Goal: Obtain resource: Download file/media

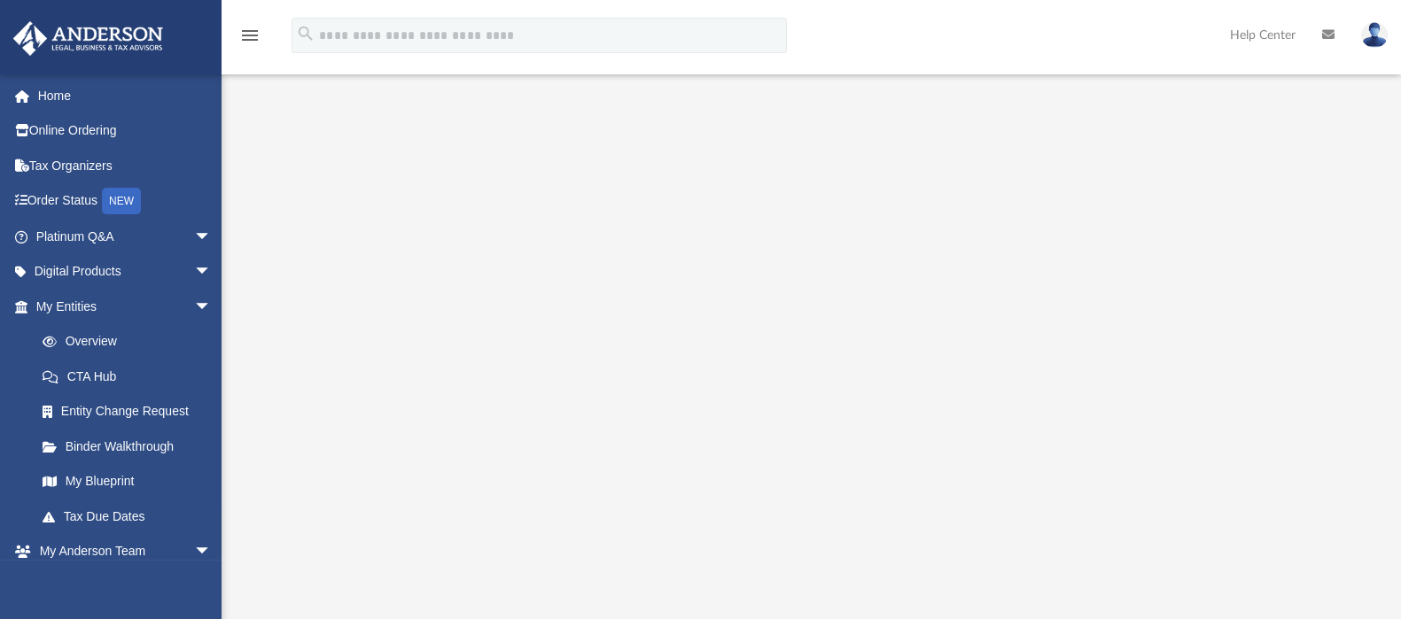
click at [1372, 35] on img at bounding box center [1374, 35] width 27 height 26
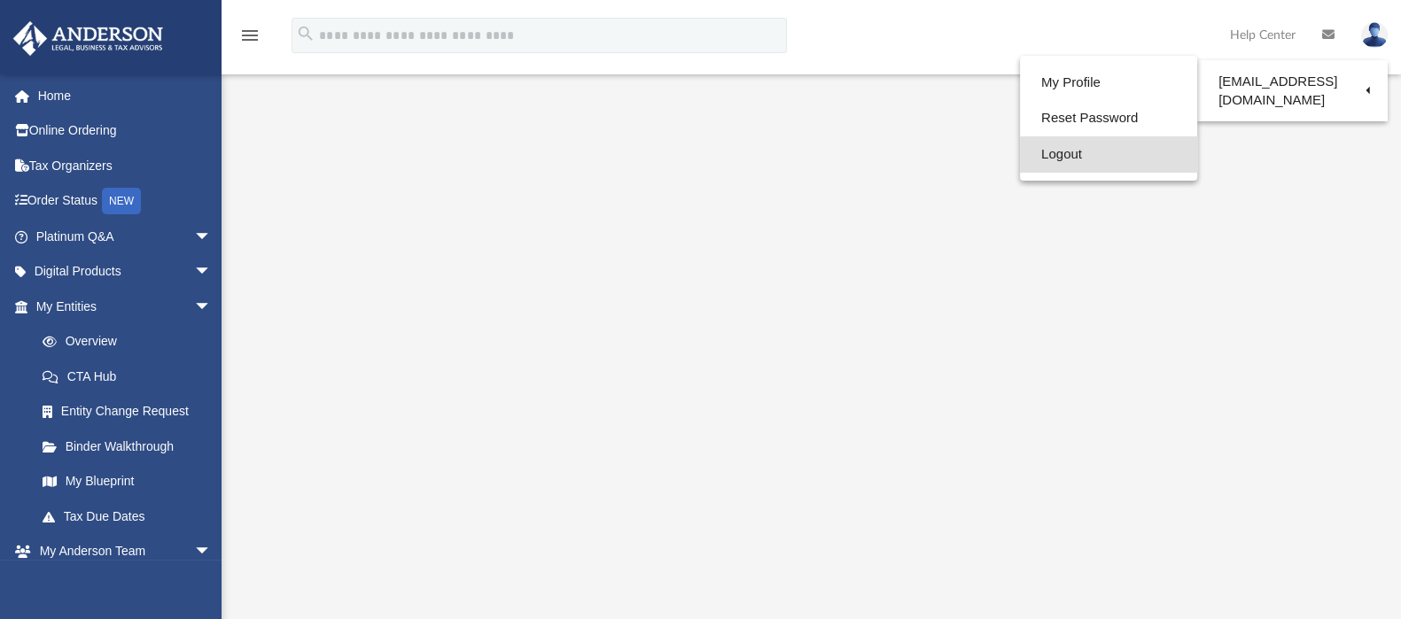
click at [1103, 152] on link "Logout" at bounding box center [1108, 154] width 177 height 36
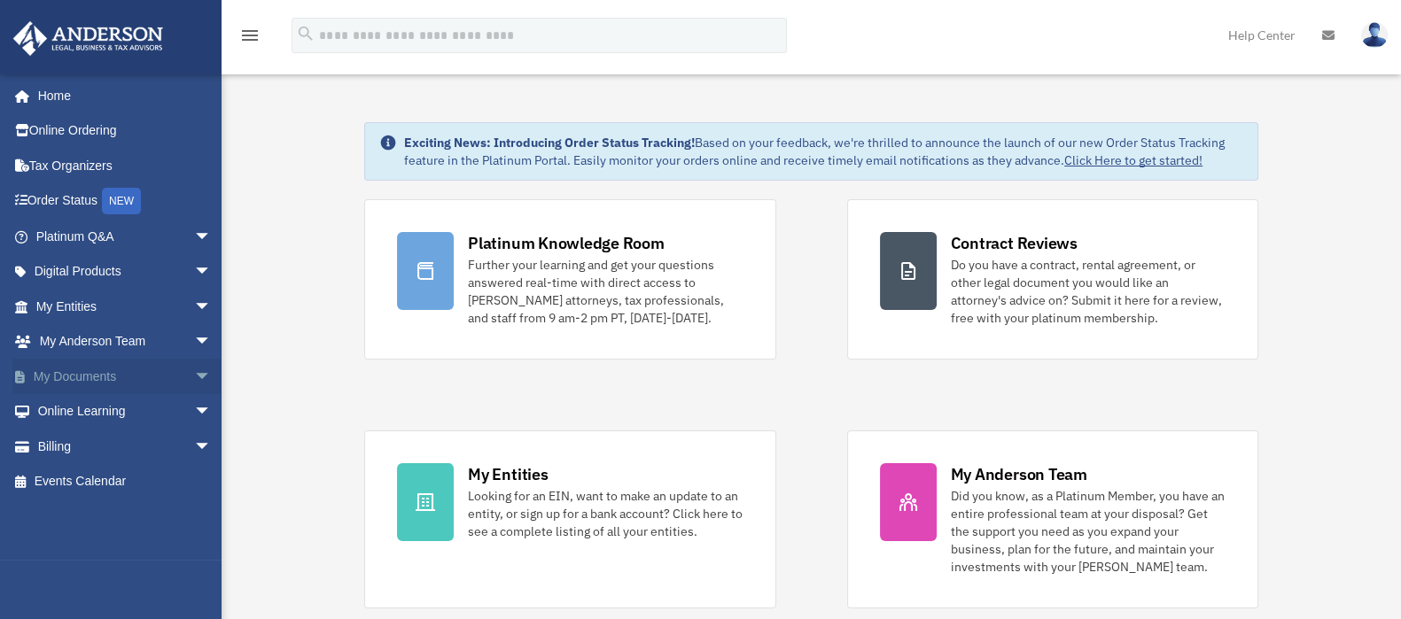
click at [194, 375] on span "arrow_drop_down" at bounding box center [211, 377] width 35 height 36
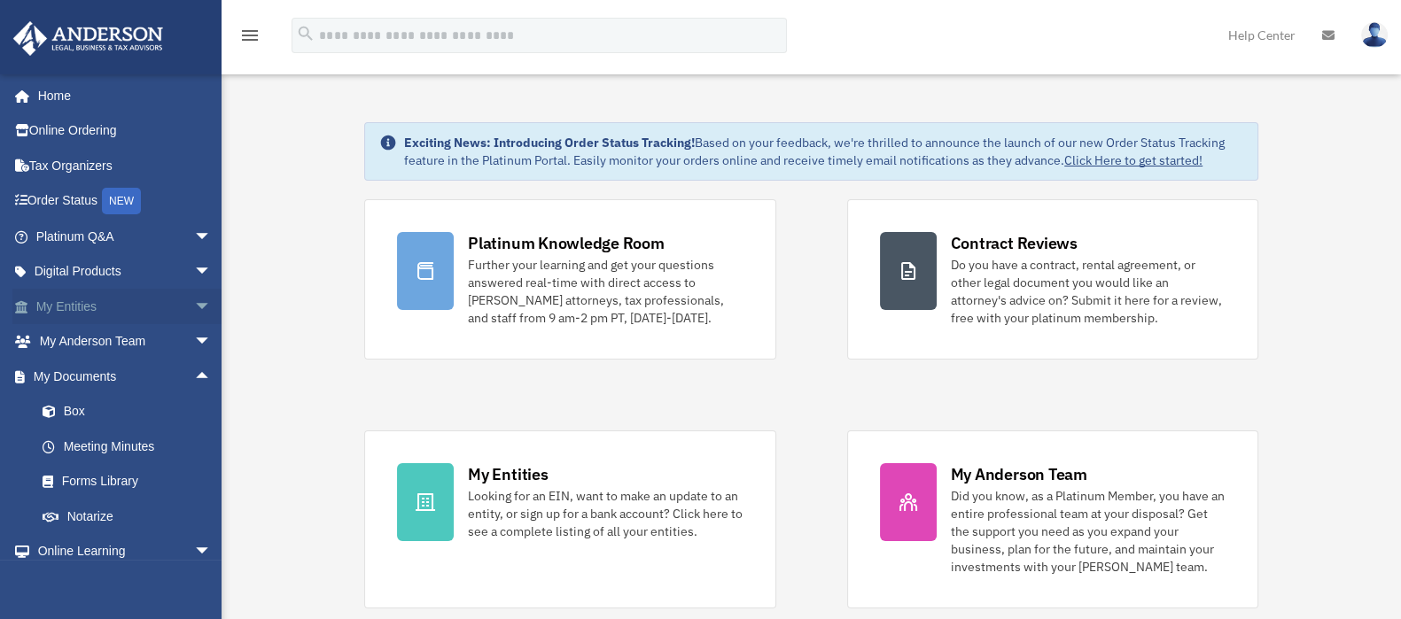
click at [194, 304] on span "arrow_drop_down" at bounding box center [211, 307] width 35 height 36
click at [113, 341] on link "Overview" at bounding box center [132, 341] width 214 height 35
click at [97, 344] on link "Overview" at bounding box center [132, 341] width 214 height 35
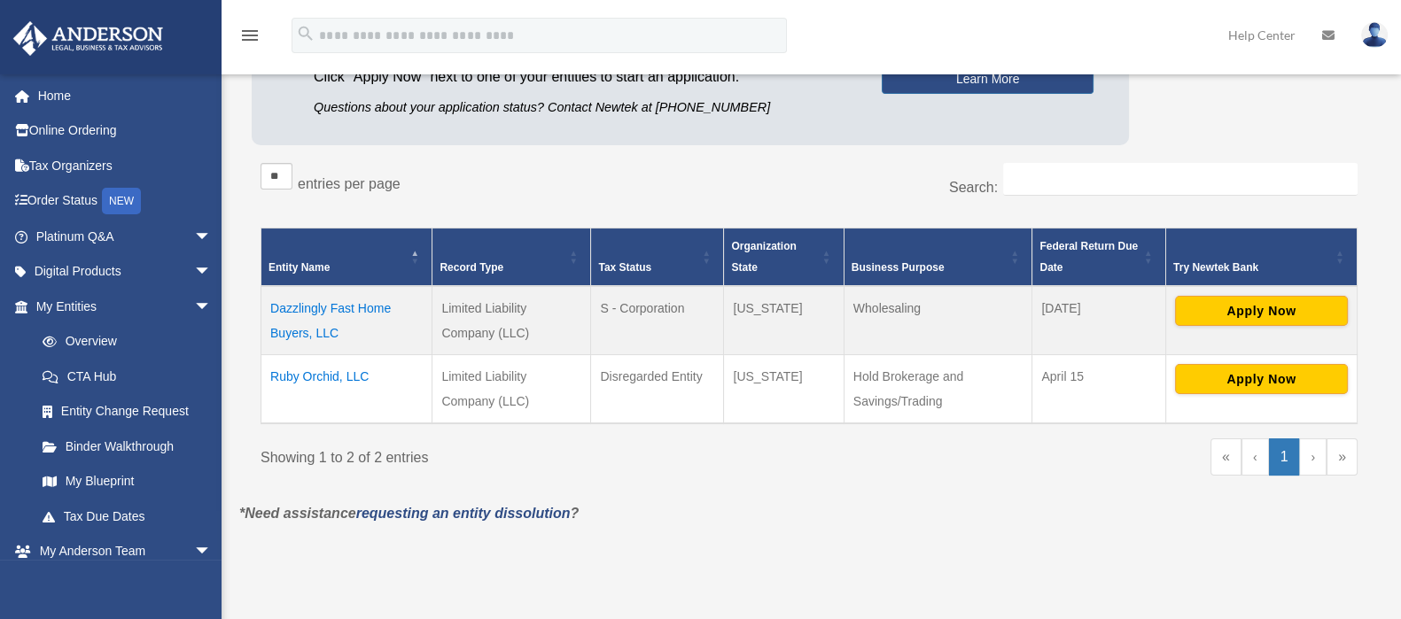
scroll to position [221, 0]
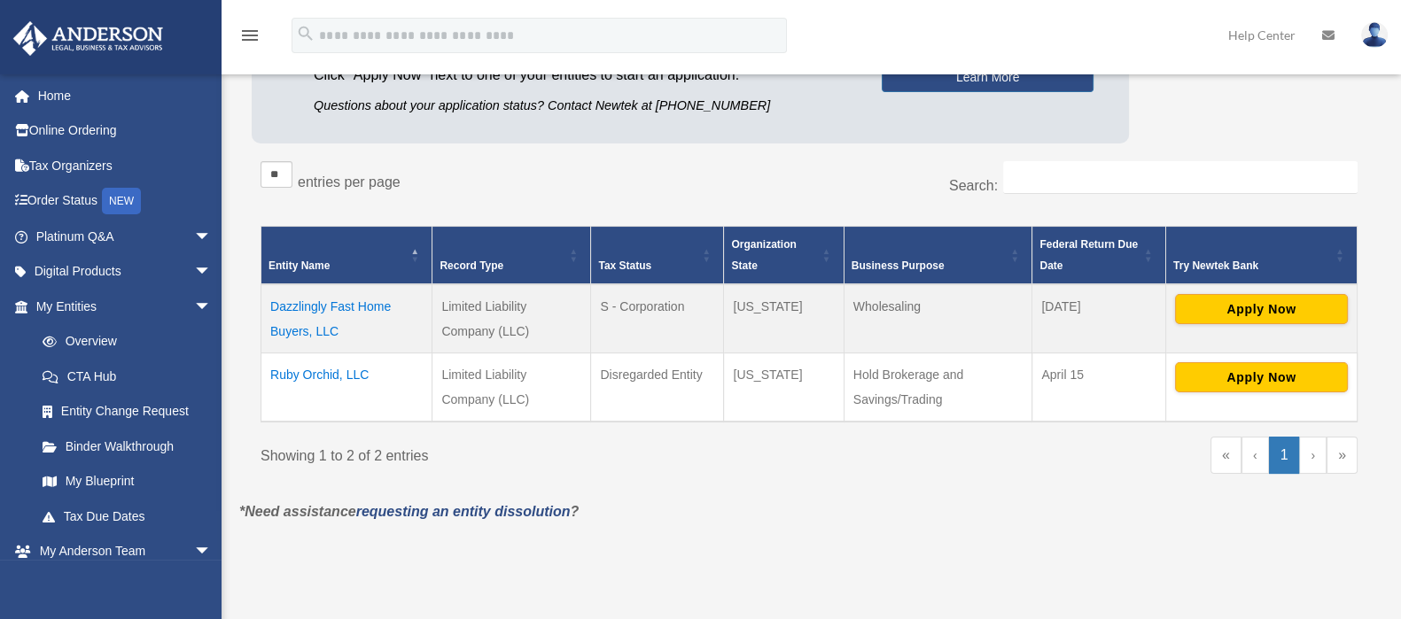
click at [323, 366] on td "Ruby Orchid, LLC" at bounding box center [346, 388] width 171 height 69
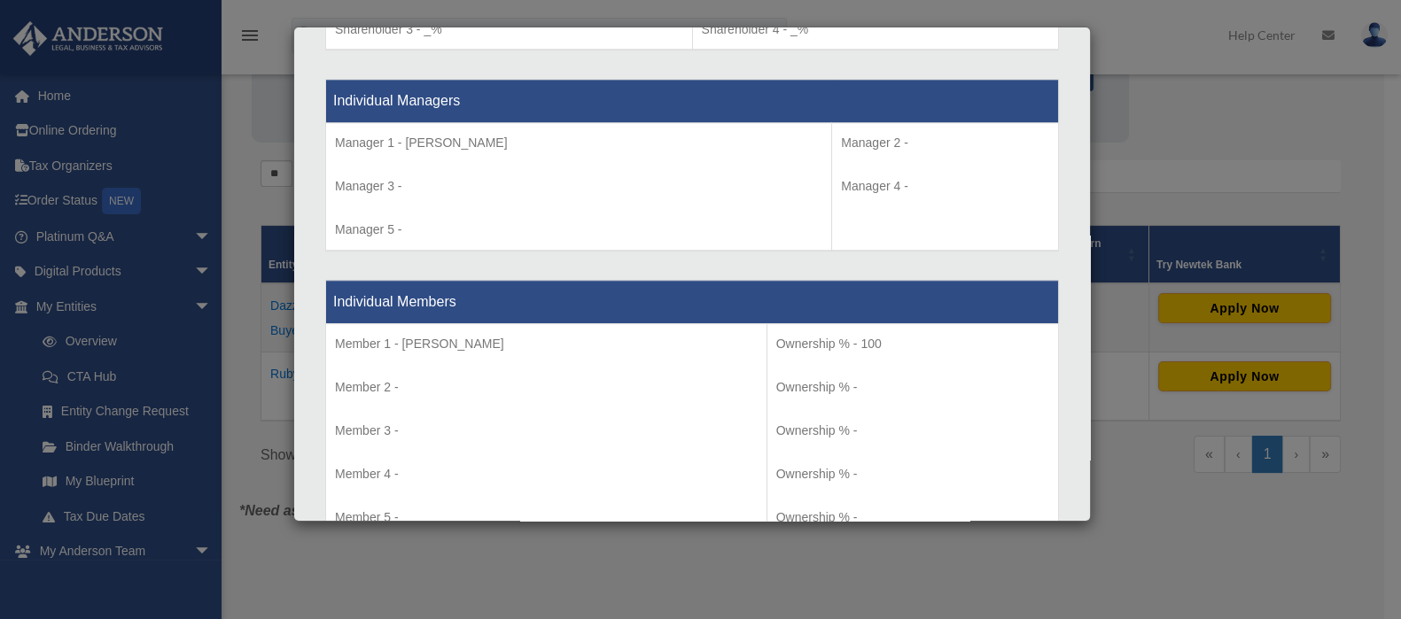
scroll to position [1812, 0]
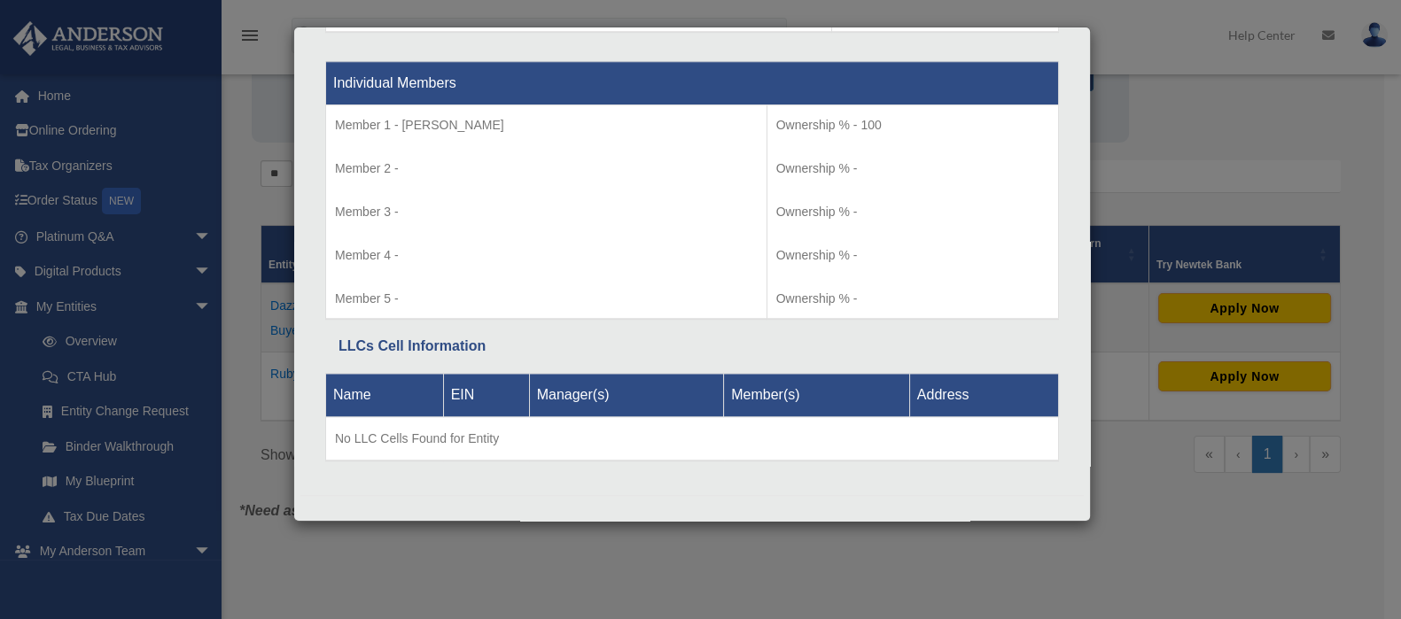
click at [1271, 141] on div "Details × Articles Sent Organizational Date" at bounding box center [700, 309] width 1401 height 619
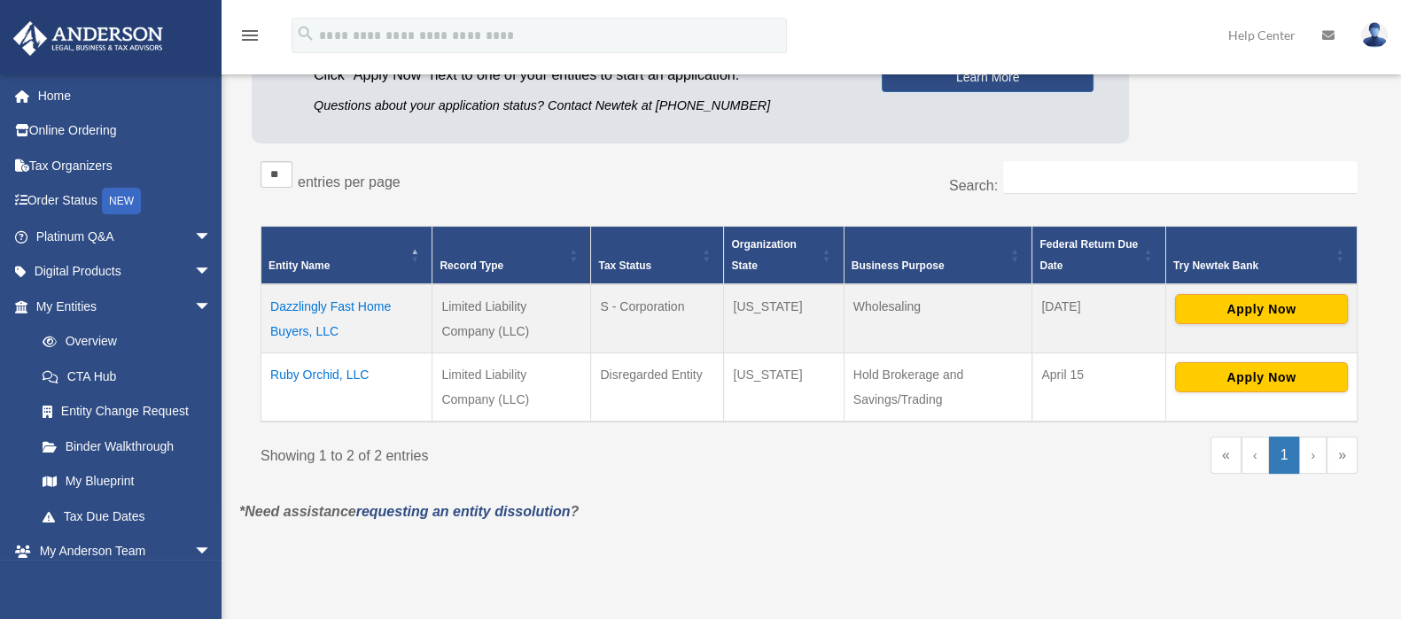
click at [323, 372] on td "Ruby Orchid, LLC" at bounding box center [346, 388] width 171 height 69
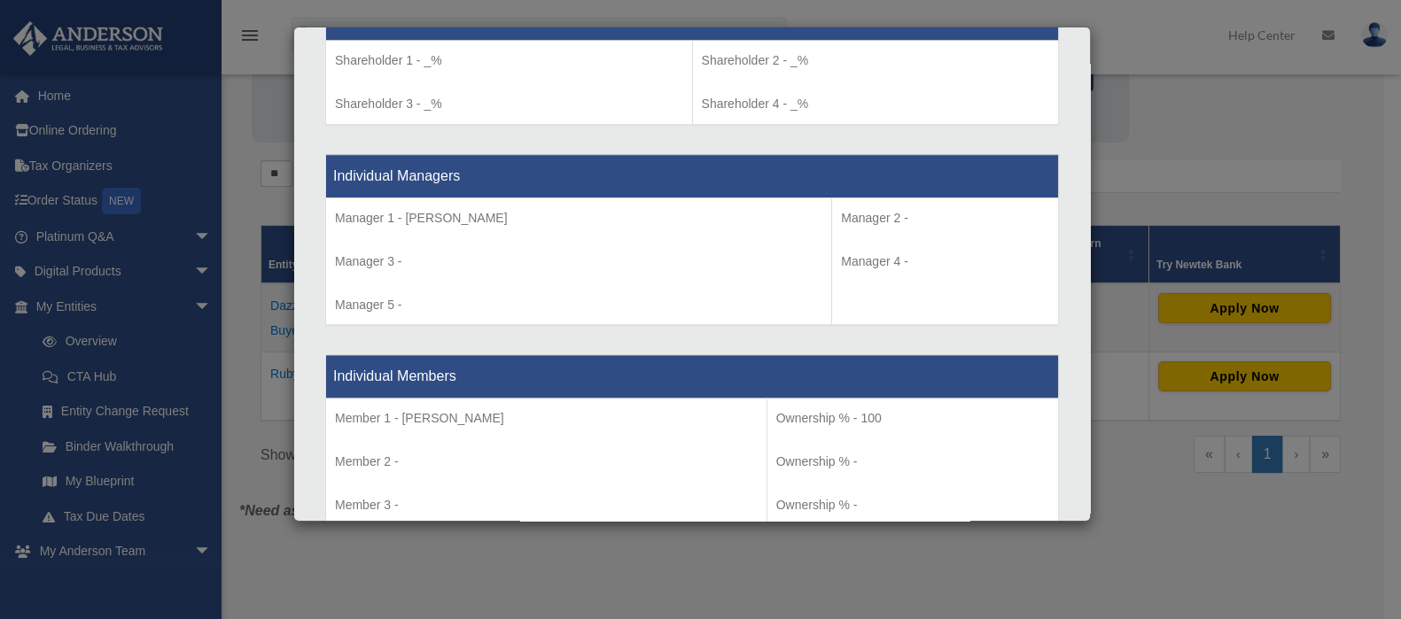
scroll to position [1280, 0]
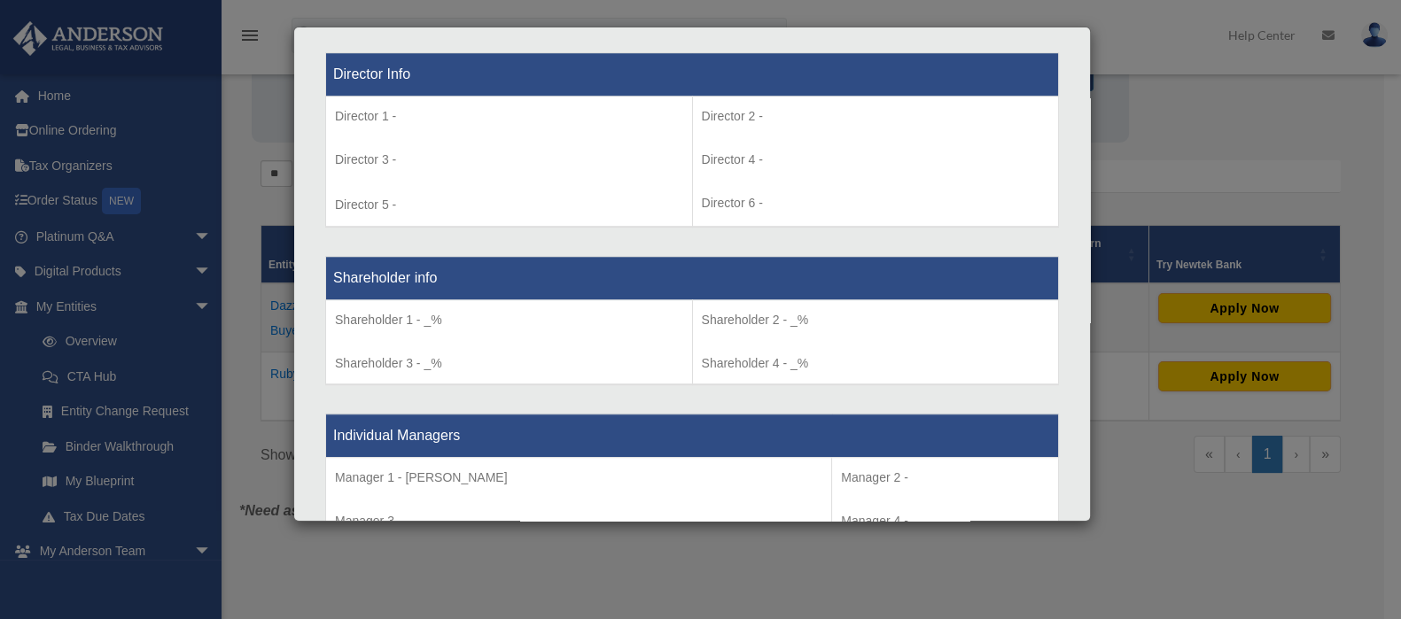
click at [933, 588] on div "Details × Articles Sent Organizational Date" at bounding box center [700, 309] width 1401 height 619
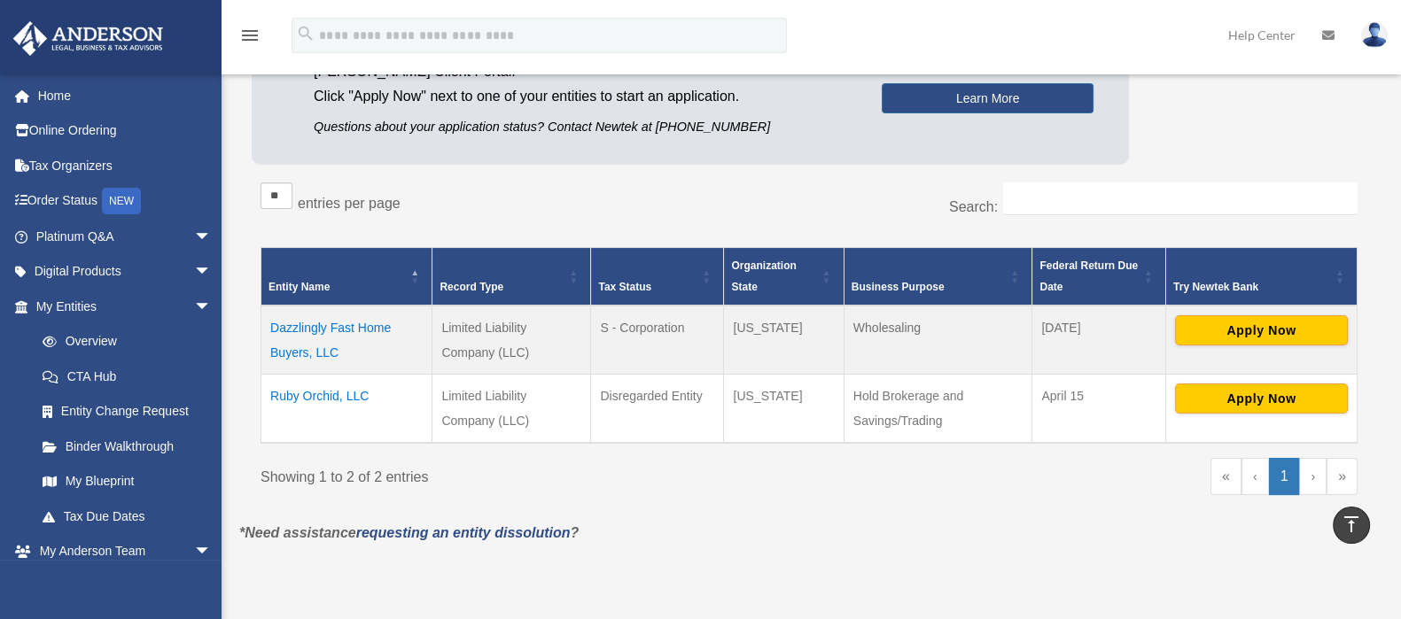
scroll to position [0, 0]
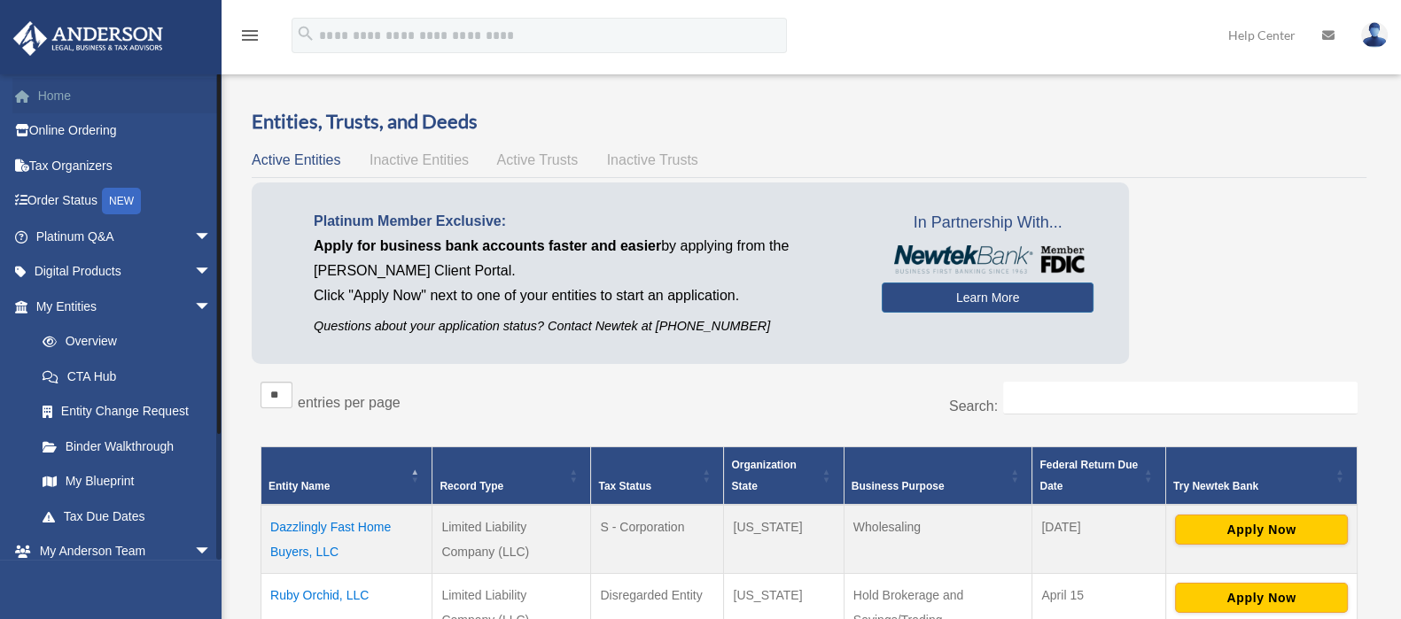
click at [68, 95] on link "Home" at bounding box center [125, 95] width 226 height 35
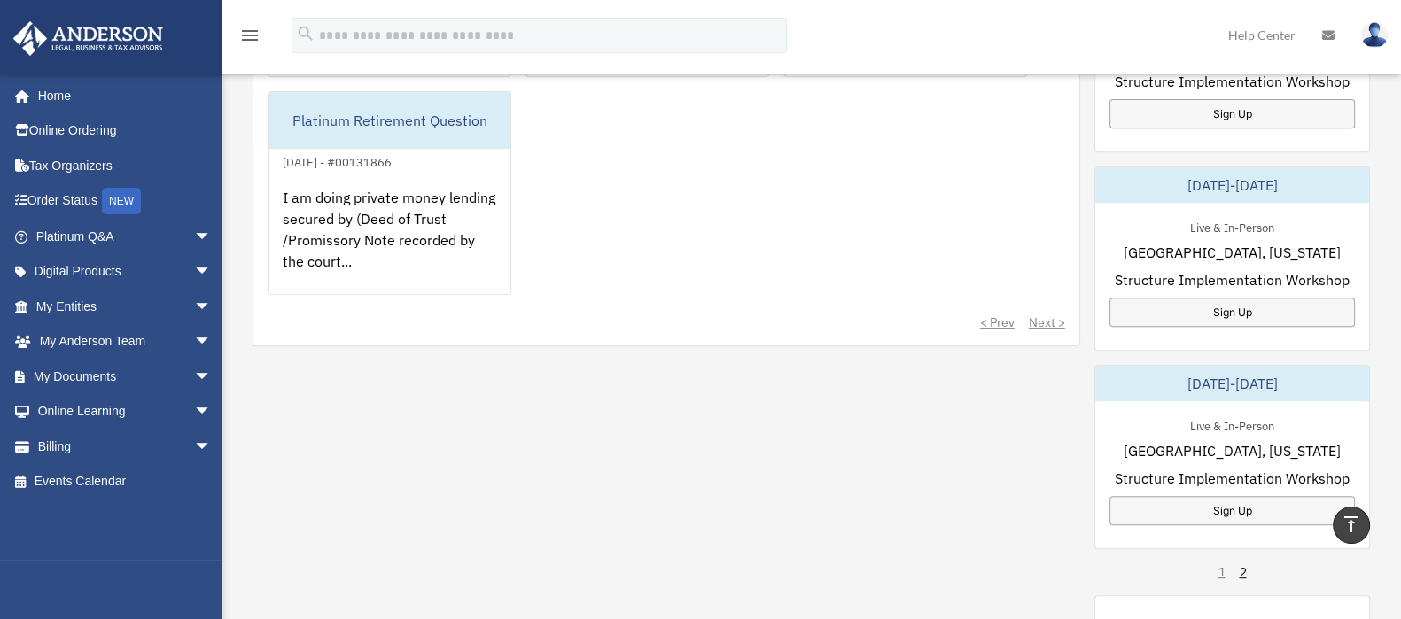
scroll to position [921, 0]
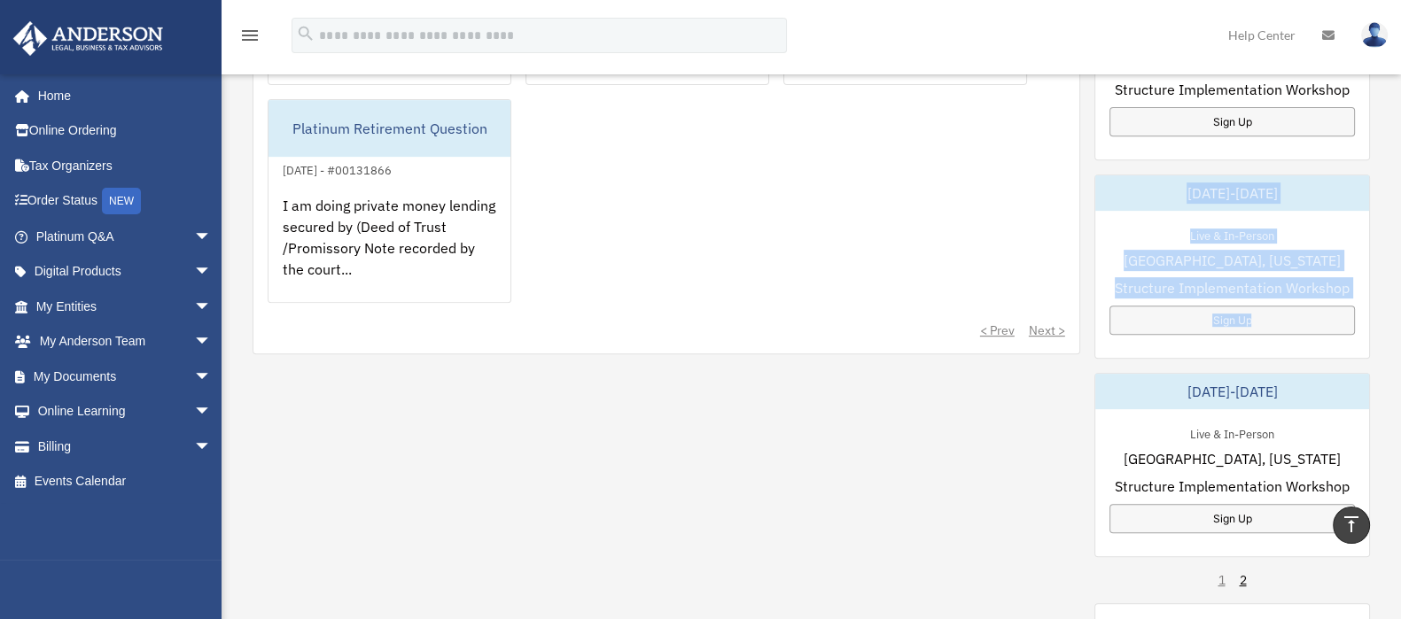
drag, startPoint x: 1395, startPoint y: 347, endPoint x: 1366, endPoint y: 111, distance: 238.4
click at [1263, 35] on link "Help Center" at bounding box center [1262, 35] width 94 height 70
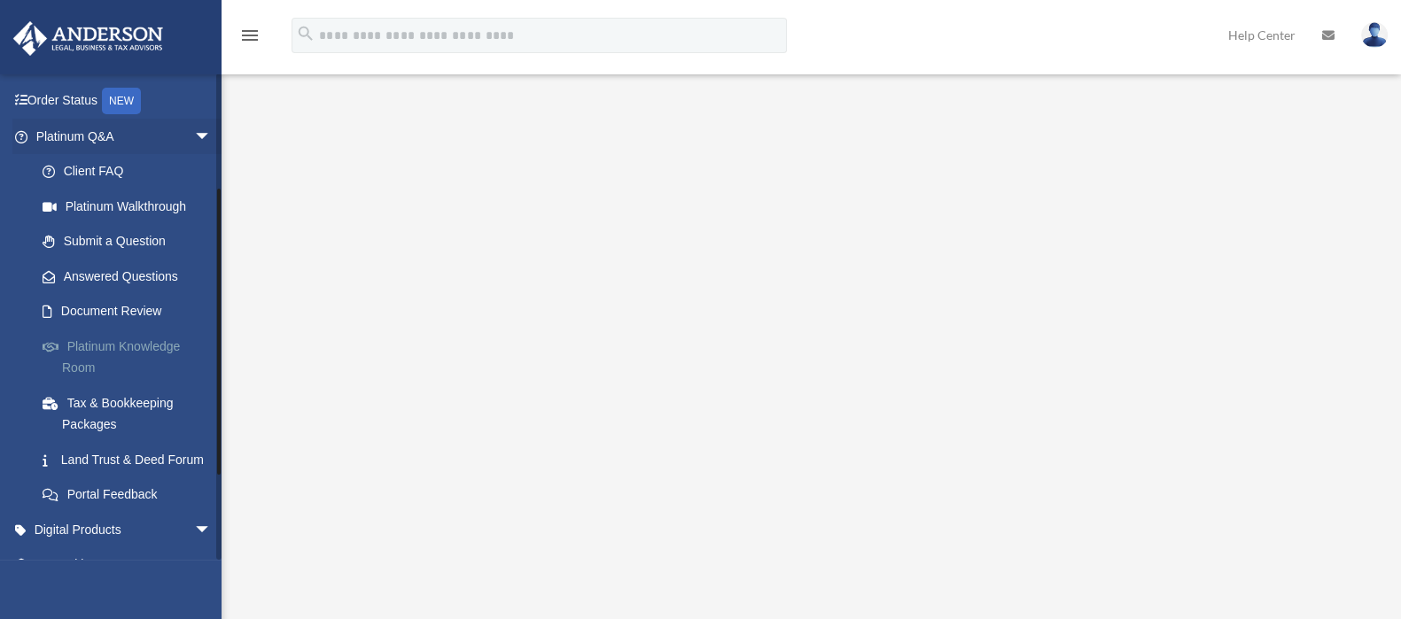
scroll to position [221, 0]
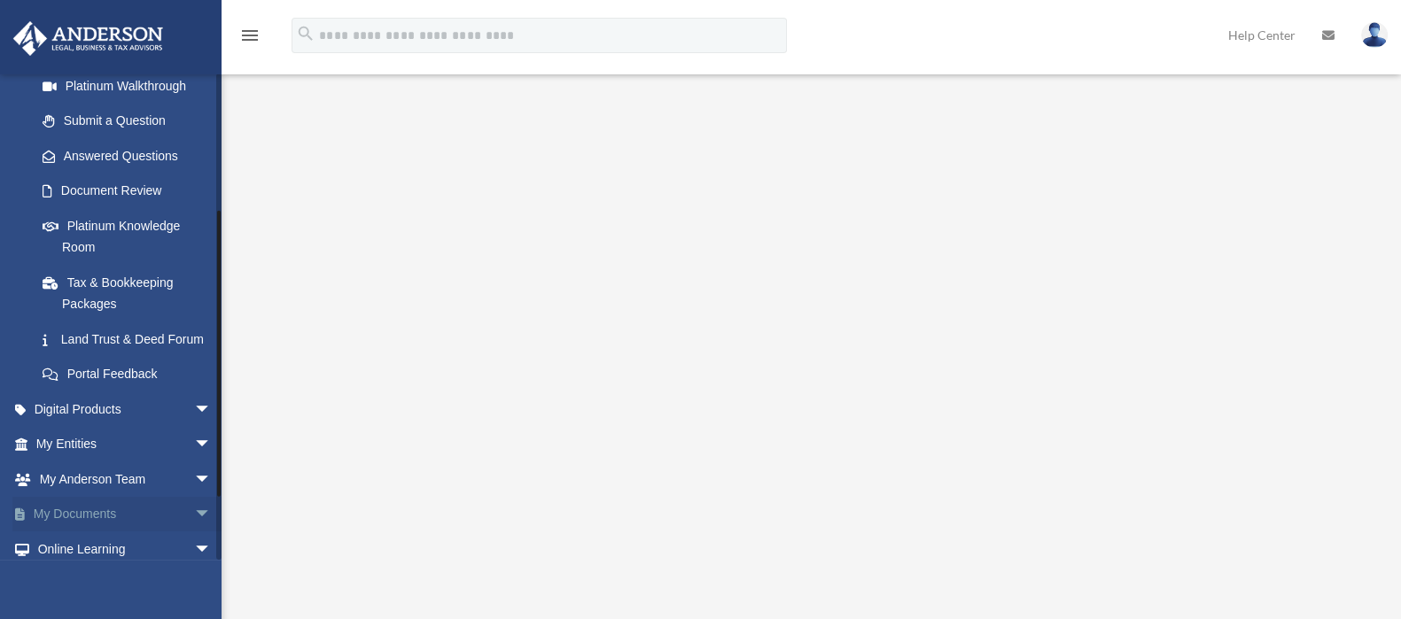
click at [194, 532] on span "arrow_drop_down" at bounding box center [211, 515] width 35 height 36
click at [194, 533] on span "arrow_drop_up" at bounding box center [211, 515] width 35 height 36
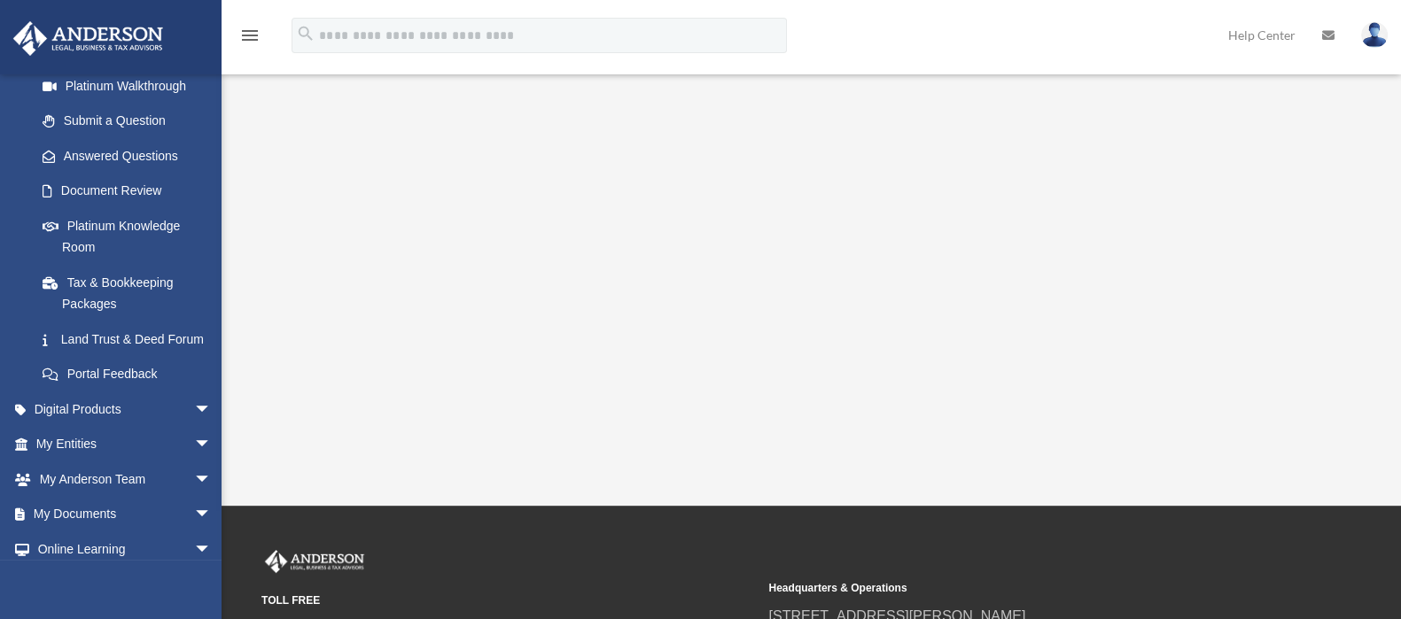
scroll to position [202, 0]
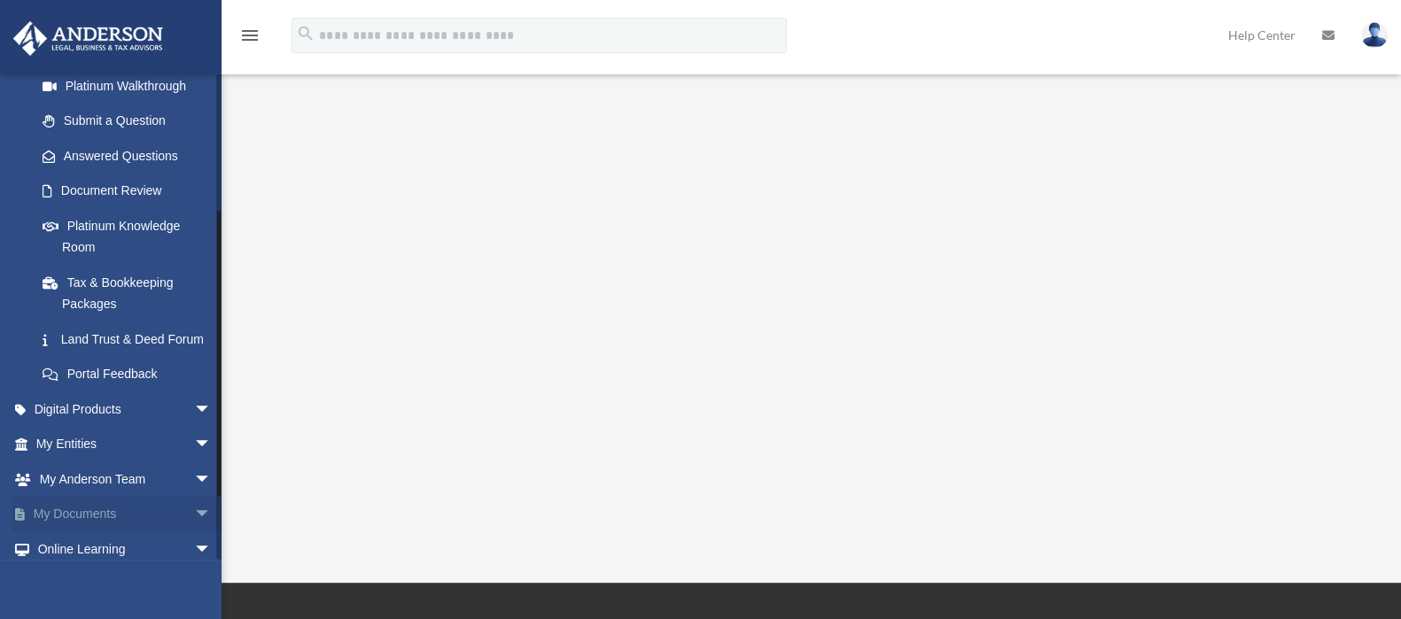
click at [194, 533] on span "arrow_drop_down" at bounding box center [211, 515] width 35 height 36
click at [62, 532] on link "My Documents arrow_drop_up" at bounding box center [125, 514] width 226 height 35
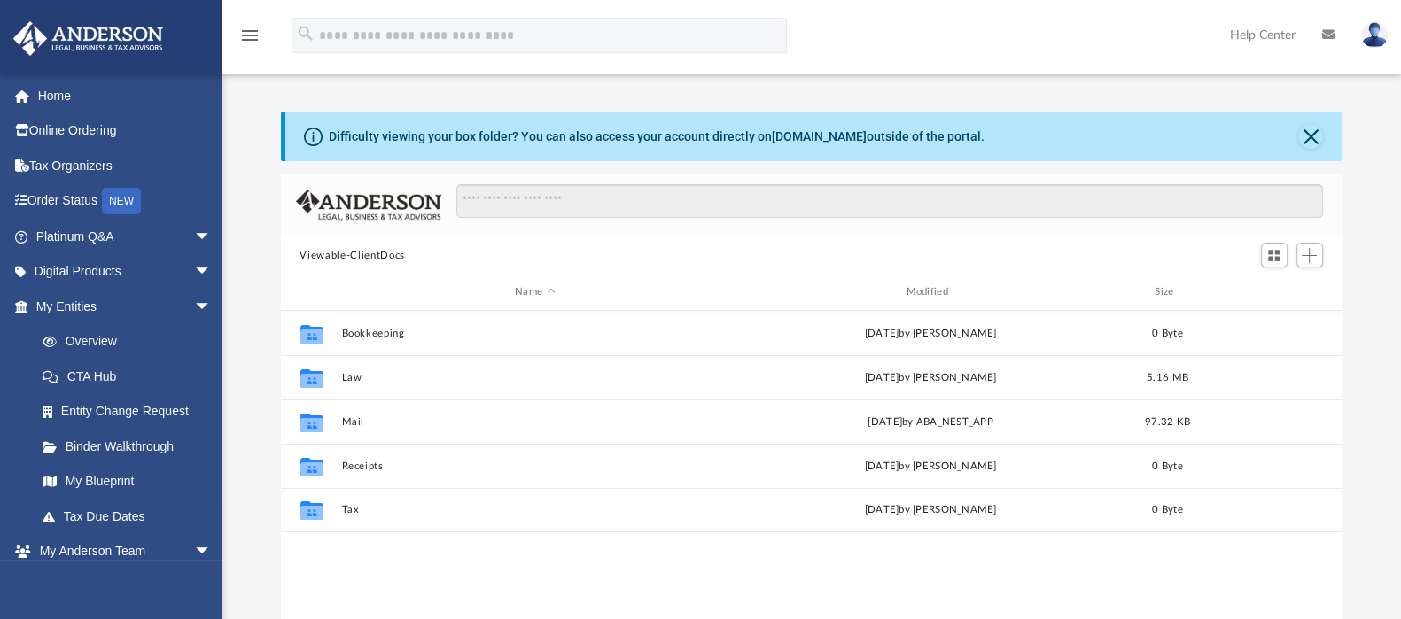
scroll to position [385, 1045]
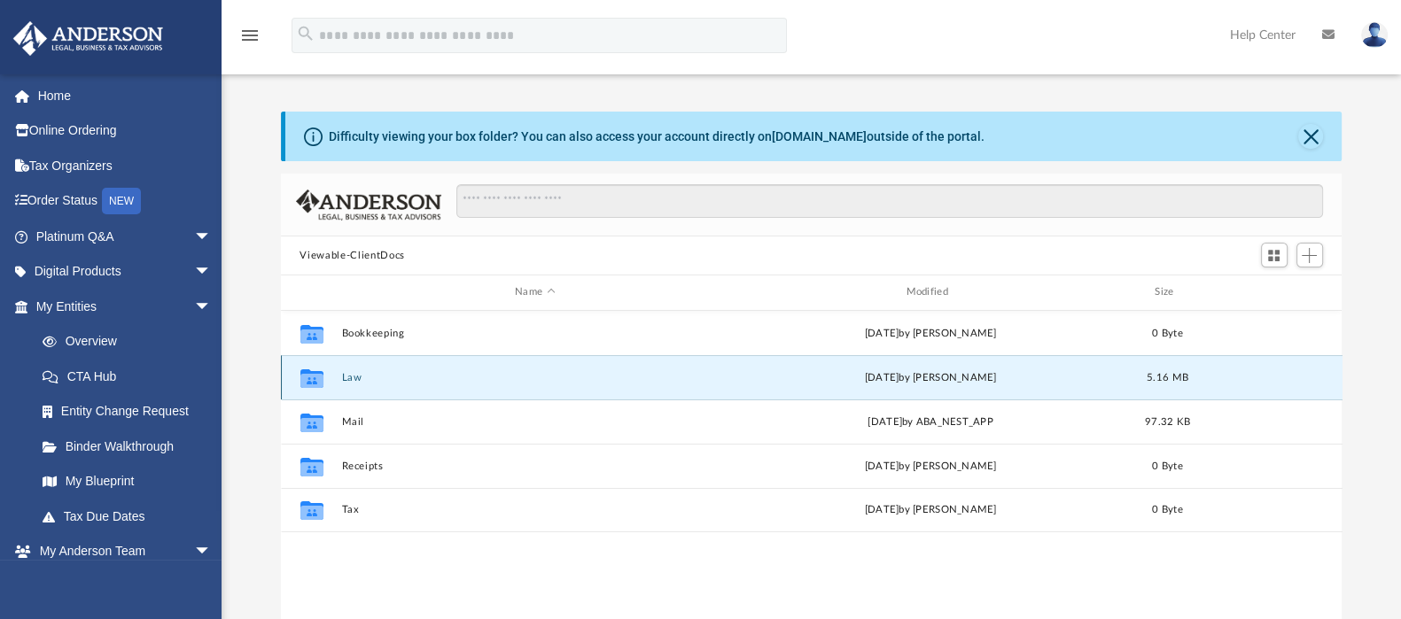
click at [349, 383] on button "Law" at bounding box center [534, 378] width 387 height 12
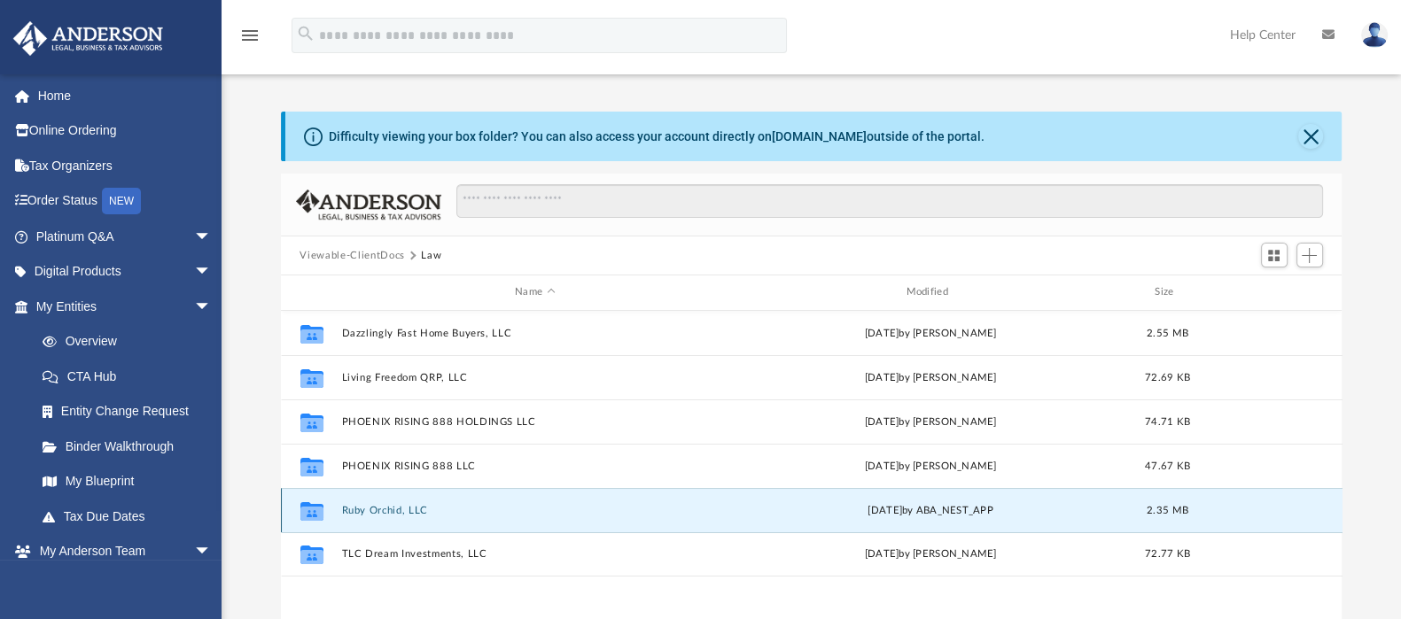
click at [381, 514] on button "Ruby Orchid, LLC" at bounding box center [534, 511] width 387 height 12
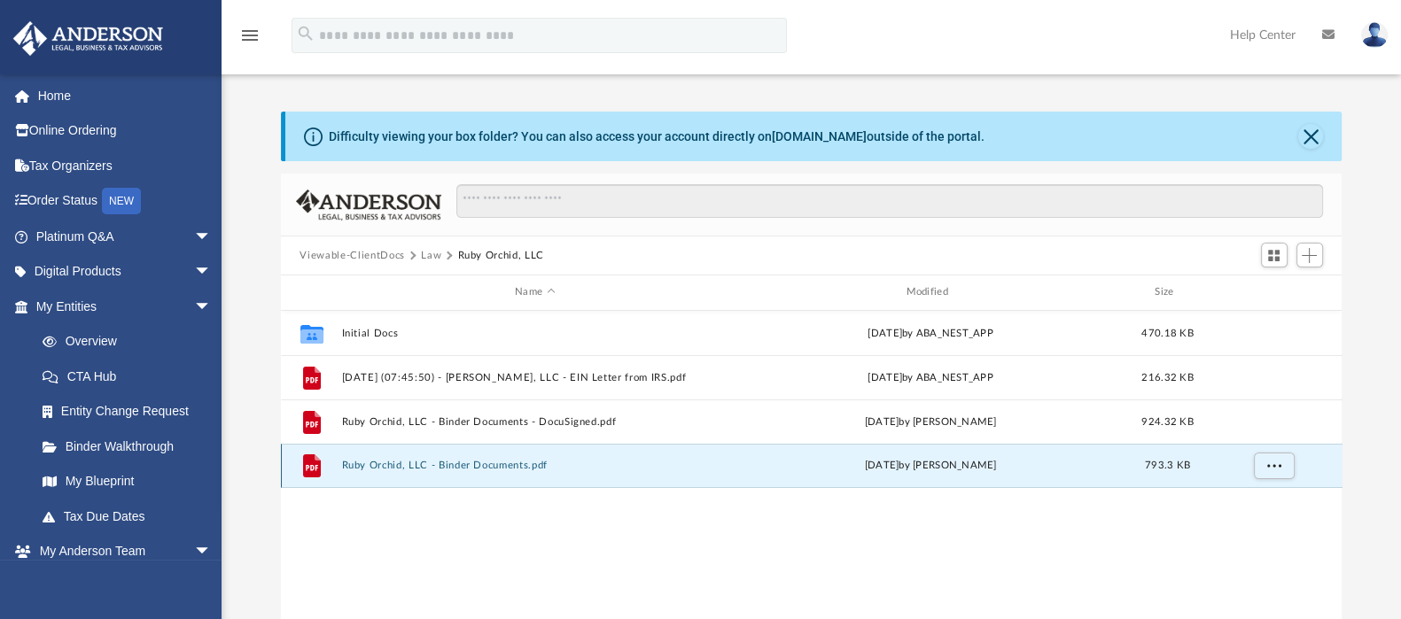
click at [517, 467] on button "Ruby Orchid, LLC - Binder Documents.pdf" at bounding box center [534, 466] width 387 height 12
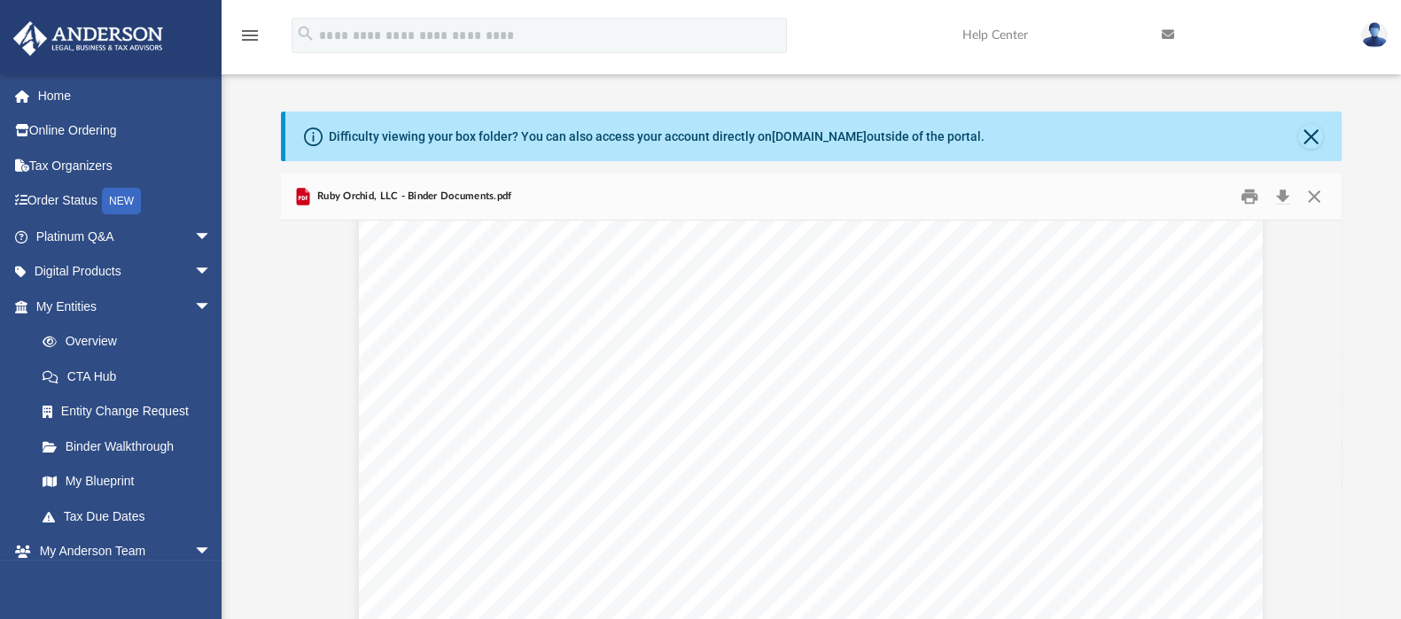
scroll to position [57491, 0]
drag, startPoint x: 1333, startPoint y: 516, endPoint x: 1345, endPoint y: 276, distance: 239.5
click at [1336, 325] on body "X Get a chance to win 6 months of Platinum for free just by filling out this su…" at bounding box center [700, 525] width 1401 height 1051
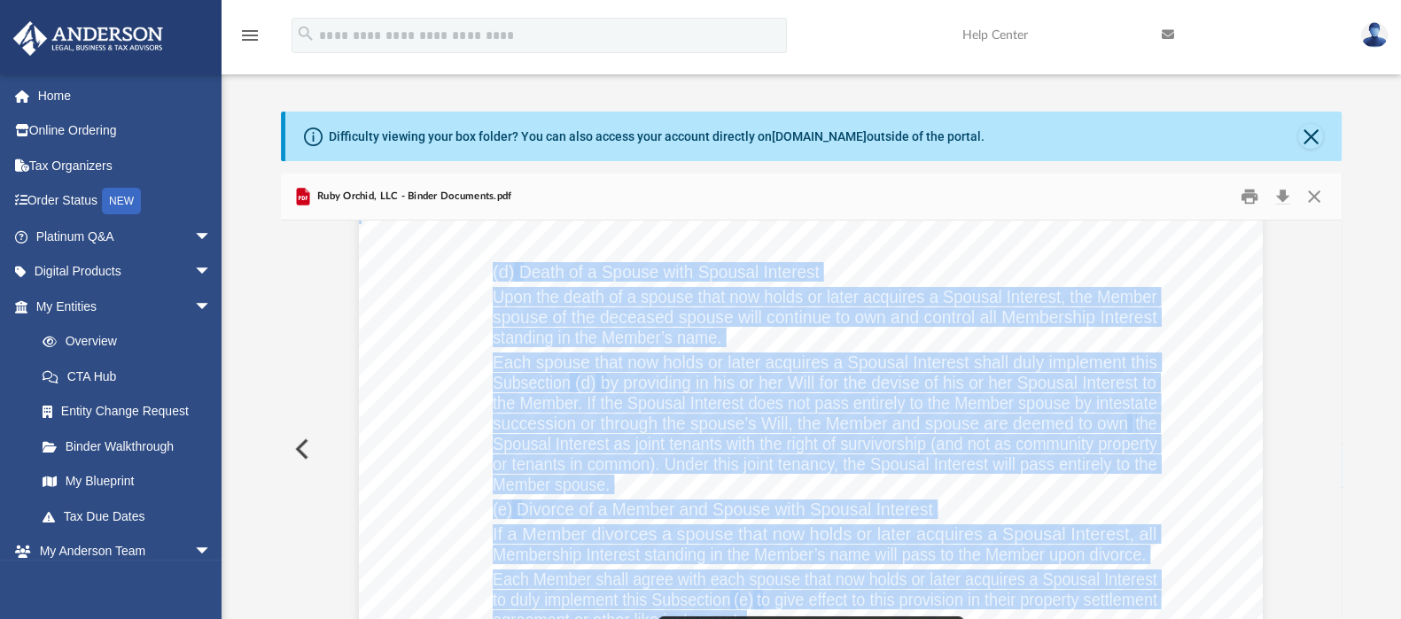
scroll to position [57491, 47]
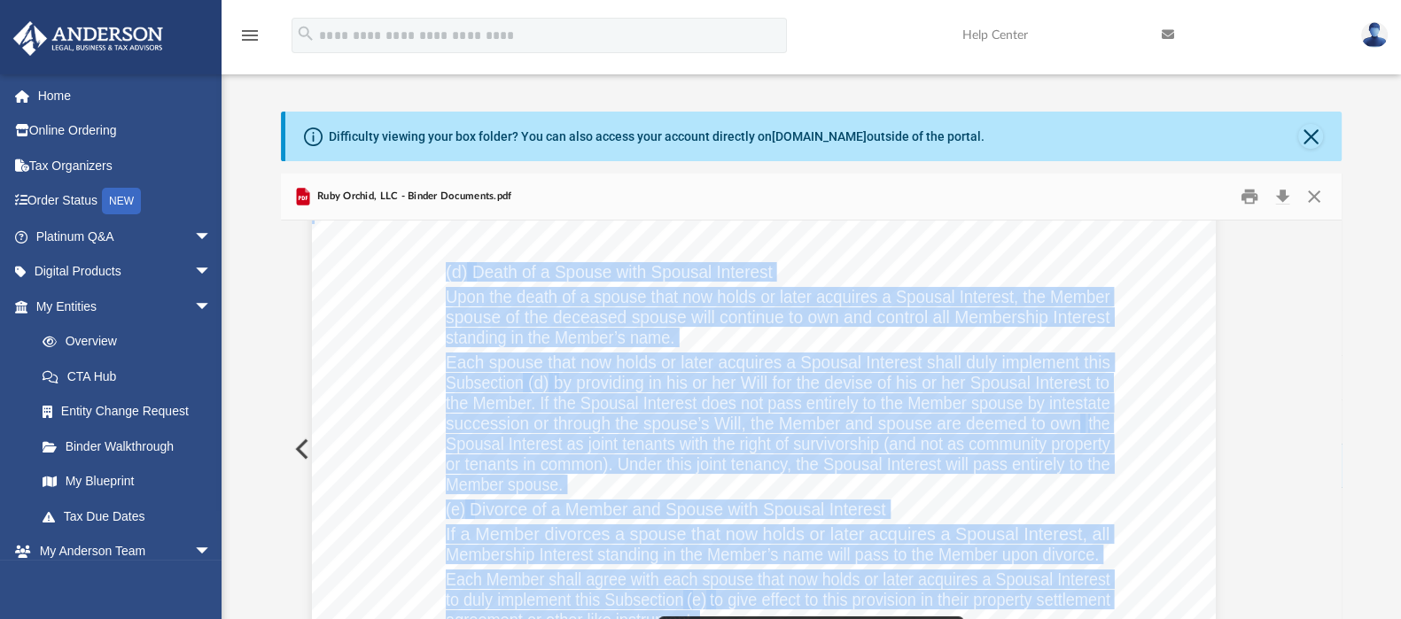
click at [1320, 228] on div "Operating Agreement of Ruby Orchid, LLC Page 35 of 44 any legal or equitable ri…" at bounding box center [811, 449] width 1061 height 457
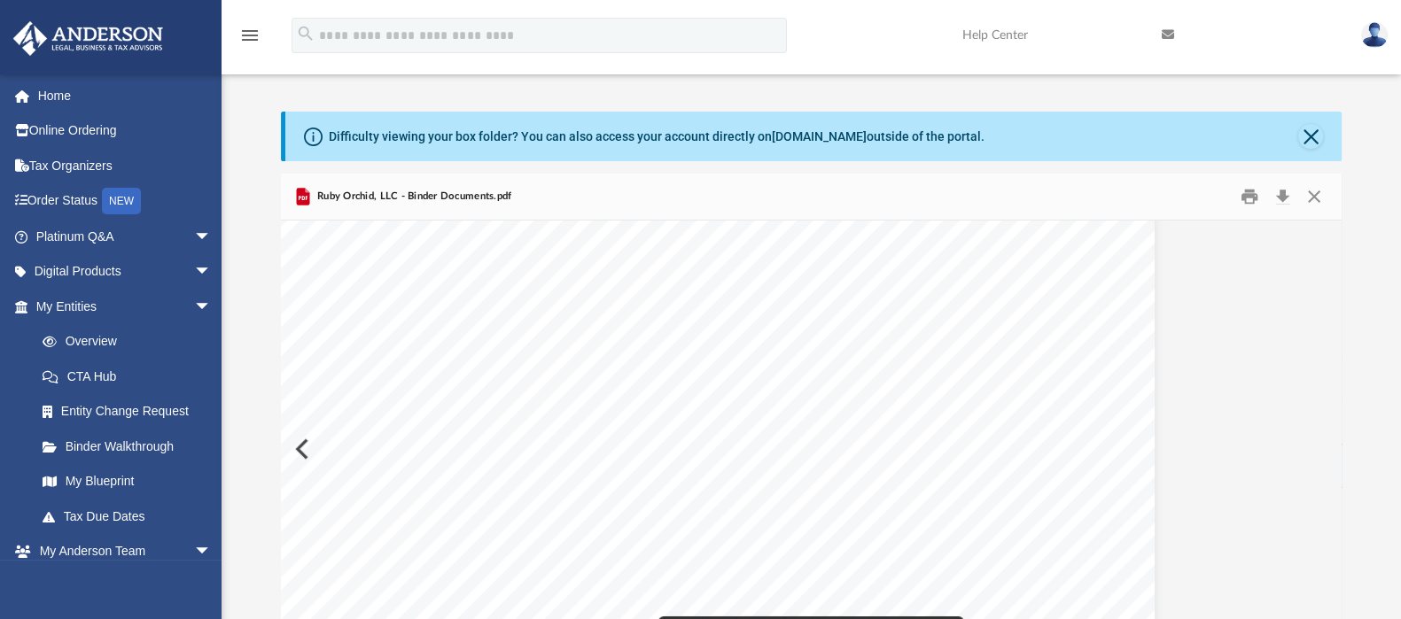
scroll to position [40940, 125]
drag, startPoint x: 1317, startPoint y: 237, endPoint x: 1329, endPoint y: 233, distance: 12.3
click at [1329, 233] on div "Operating Agreement of [PERSON_NAME], LLC Page 21 of 44 Section 12.05 Transfere…" at bounding box center [811, 449] width 1061 height 457
